Goal: Find specific page/section: Find specific page/section

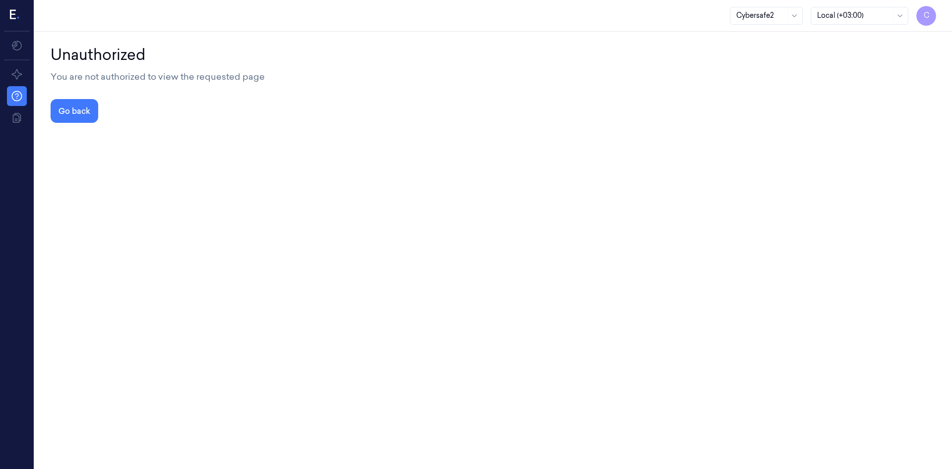
click at [71, 109] on button "Go back" at bounding box center [75, 111] width 48 height 24
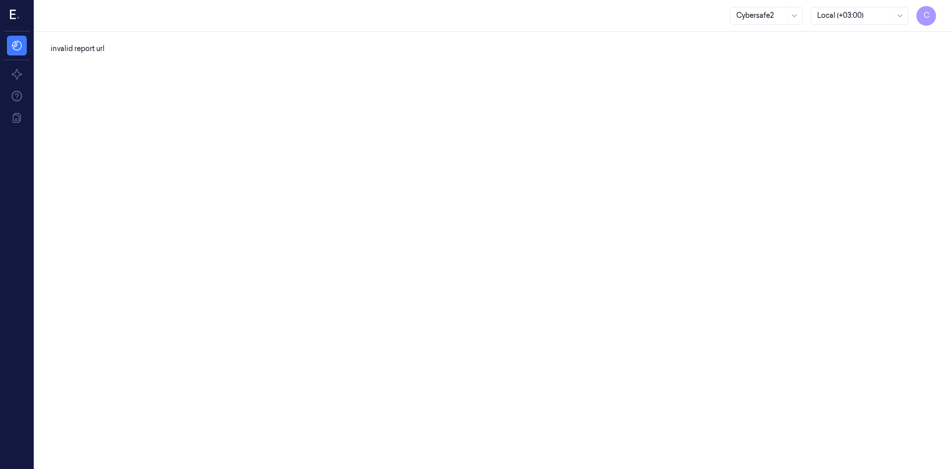
click at [625, 90] on div "invalid report url" at bounding box center [493, 251] width 917 height 438
click at [622, 373] on div "invalid report url" at bounding box center [493, 251] width 917 height 438
